Goal: Browse casually

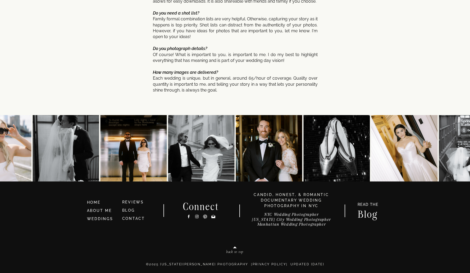
scroll to position [2781, 0]
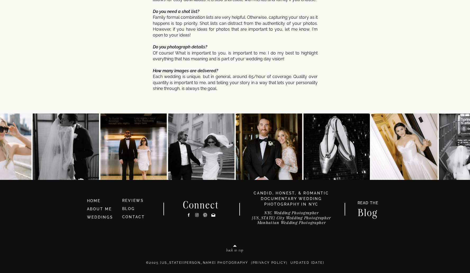
click at [240, 248] on nav "back to top" at bounding box center [235, 251] width 62 height 6
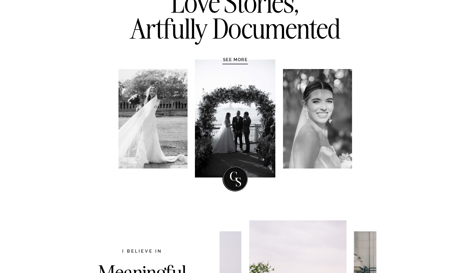
scroll to position [0, 0]
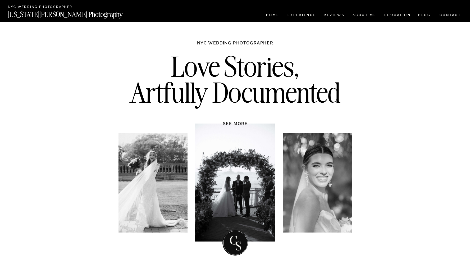
click at [238, 125] on h1 "SEE MORE" at bounding box center [235, 123] width 50 height 5
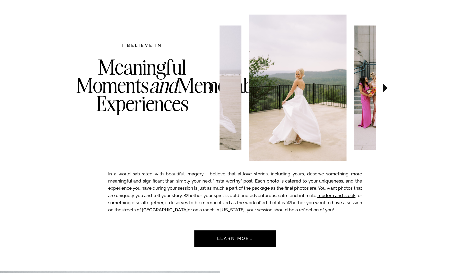
scroll to position [273, 0]
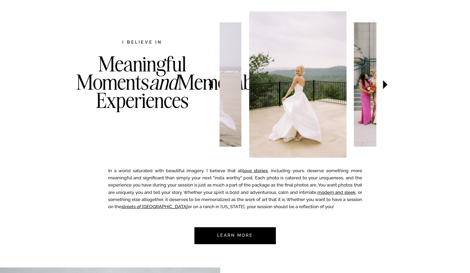
click at [381, 88] on icon at bounding box center [385, 84] width 18 height 19
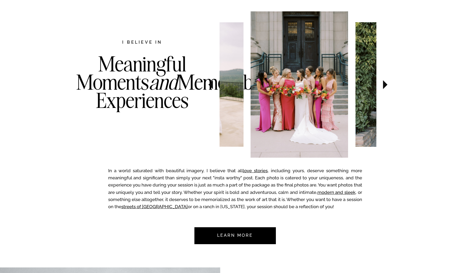
click at [381, 88] on icon at bounding box center [385, 84] width 18 height 19
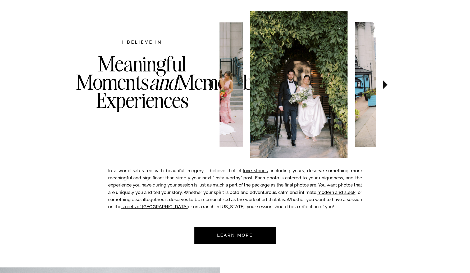
click at [381, 88] on icon at bounding box center [385, 84] width 18 height 19
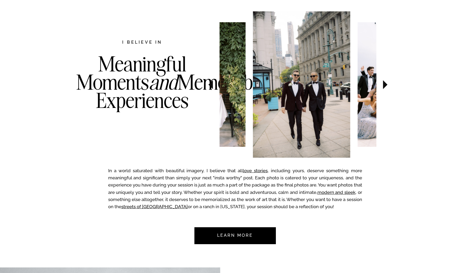
click at [381, 88] on icon at bounding box center [385, 84] width 18 height 19
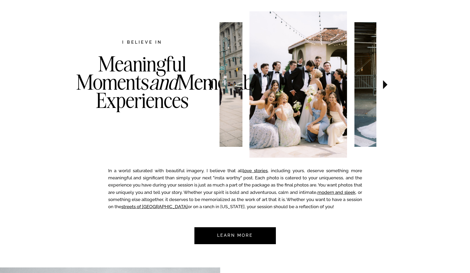
click at [381, 88] on icon at bounding box center [385, 84] width 18 height 19
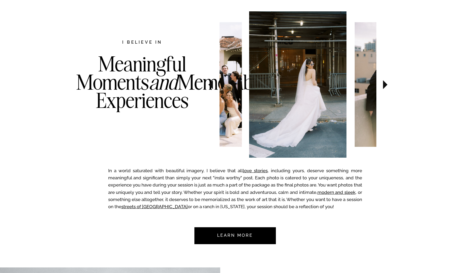
click at [381, 88] on icon at bounding box center [385, 84] width 18 height 19
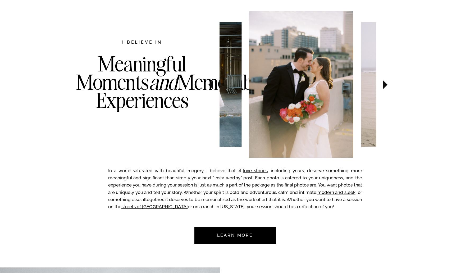
click at [381, 88] on icon at bounding box center [385, 84] width 18 height 19
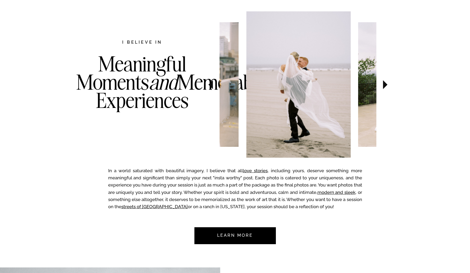
click at [381, 88] on icon at bounding box center [385, 84] width 18 height 19
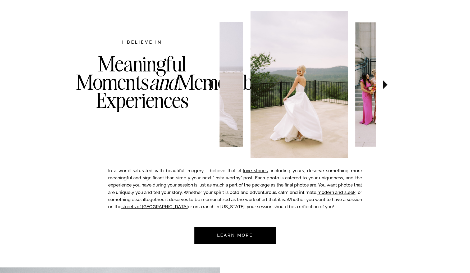
click at [381, 88] on icon at bounding box center [385, 84] width 18 height 19
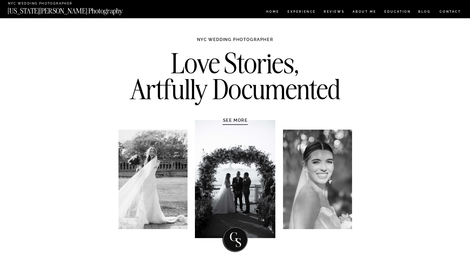
scroll to position [0, 0]
